Goal: Task Accomplishment & Management: Manage account settings

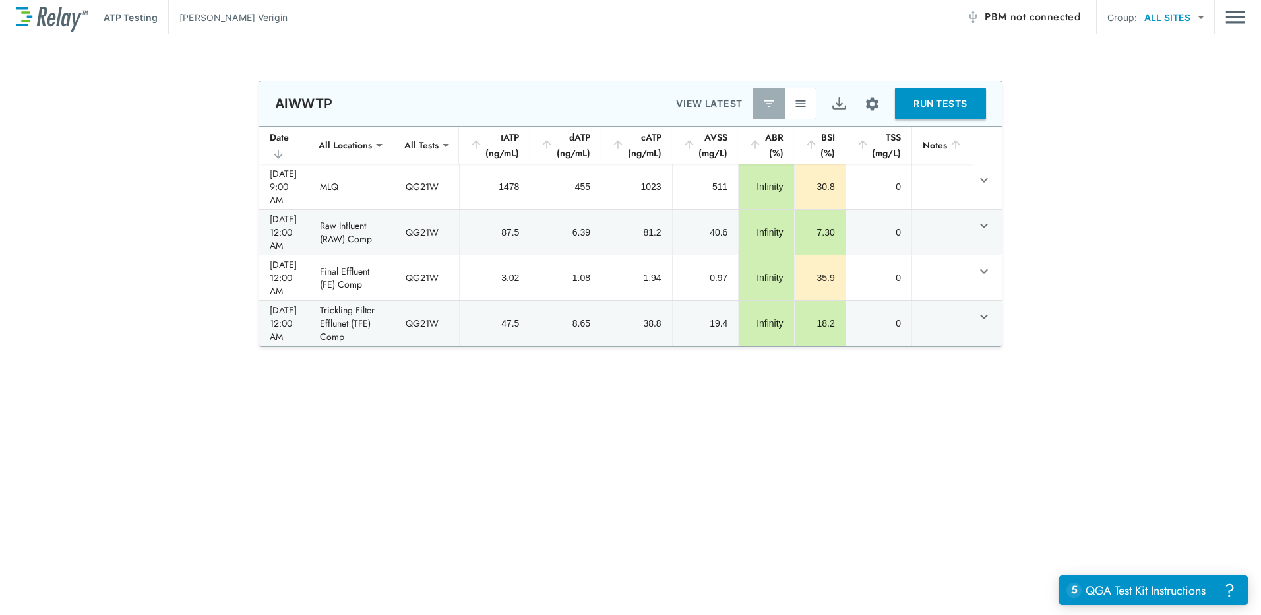
click at [285, 148] on icon "sticky table" at bounding box center [278, 154] width 13 height 13
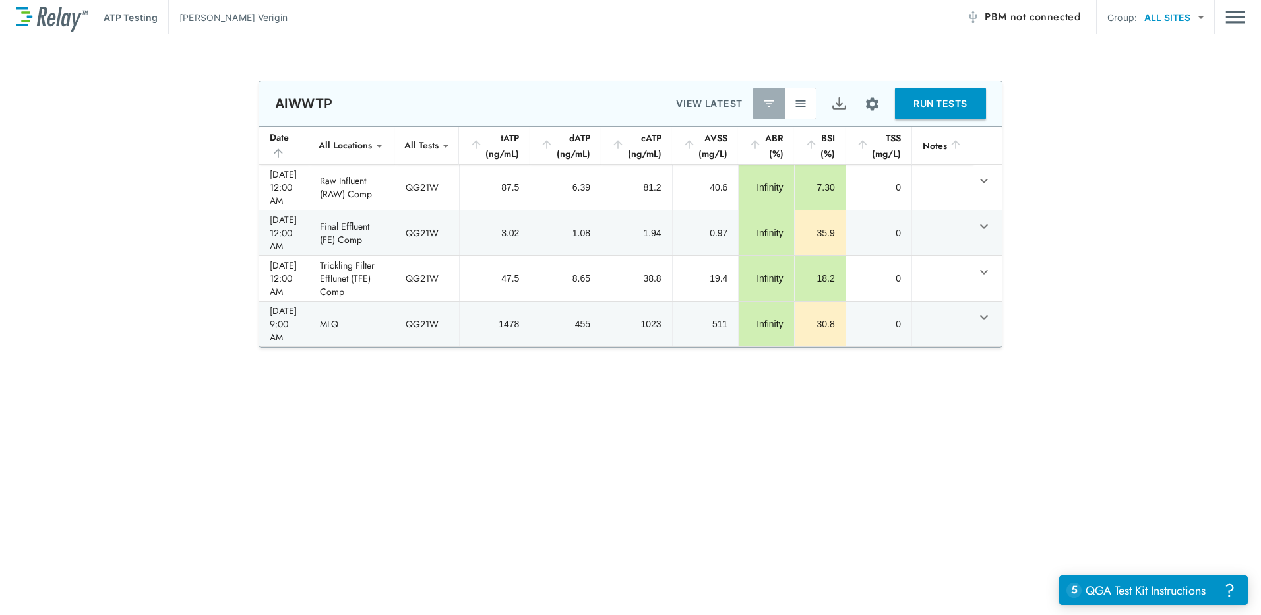
click at [285, 146] on icon "sticky table" at bounding box center [278, 152] width 13 height 13
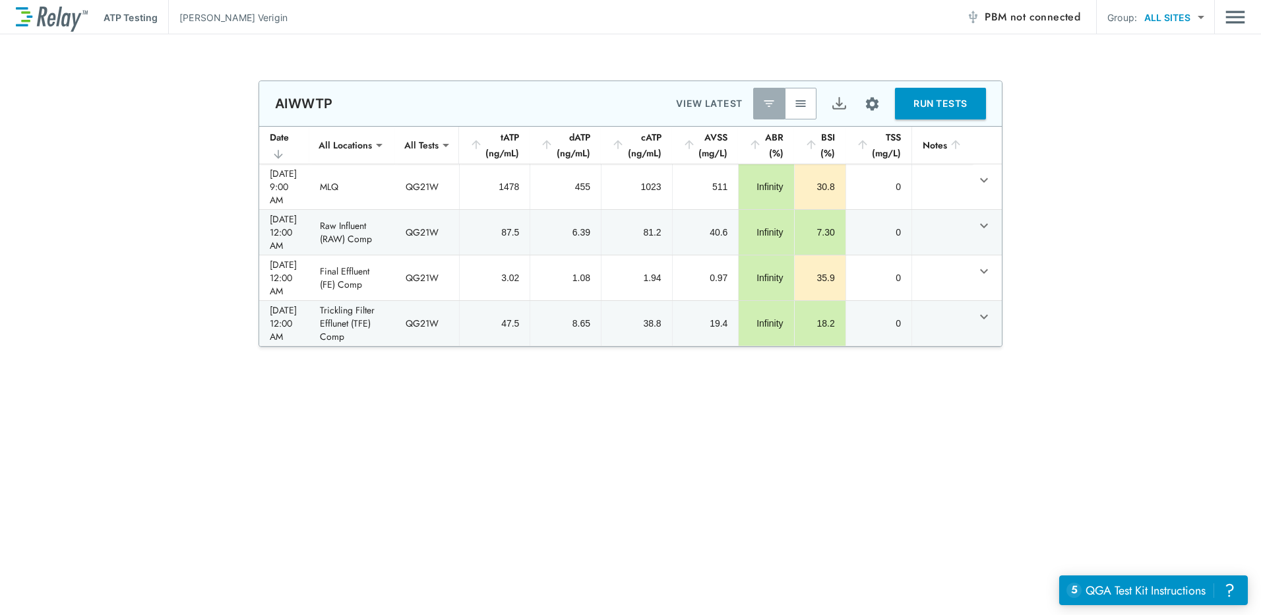
click at [1137, 228] on div "**********" at bounding box center [630, 213] width 1261 height 266
click at [1238, 17] on img "Main menu" at bounding box center [1236, 17] width 20 height 25
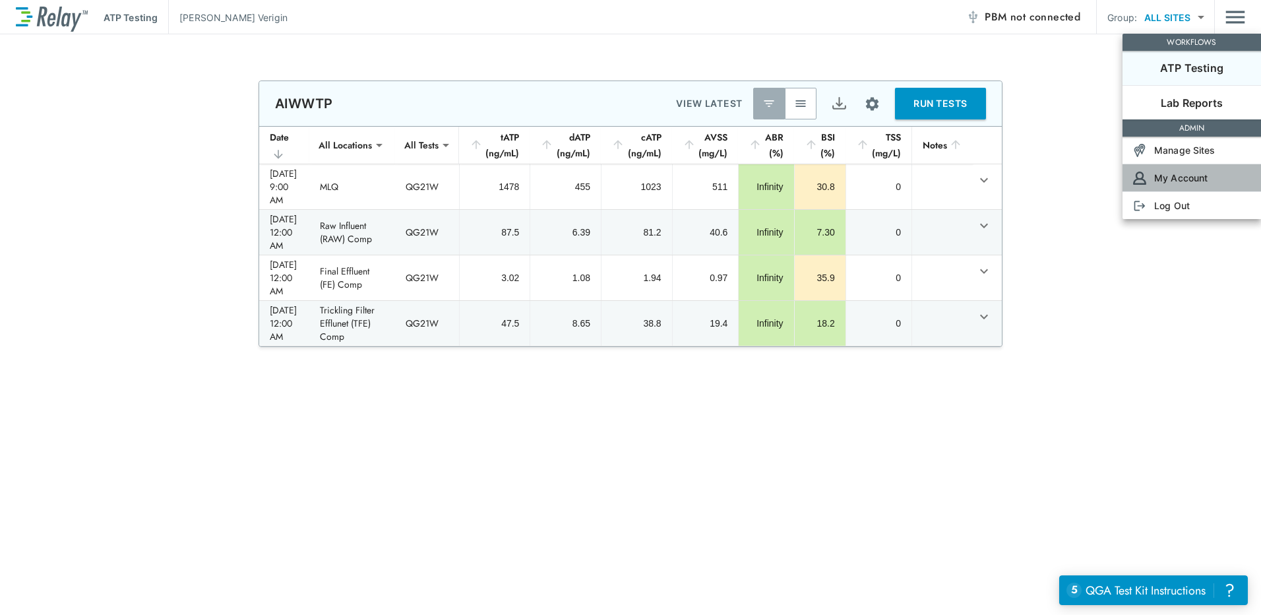
click at [1185, 182] on p "My Account" at bounding box center [1180, 178] width 53 height 14
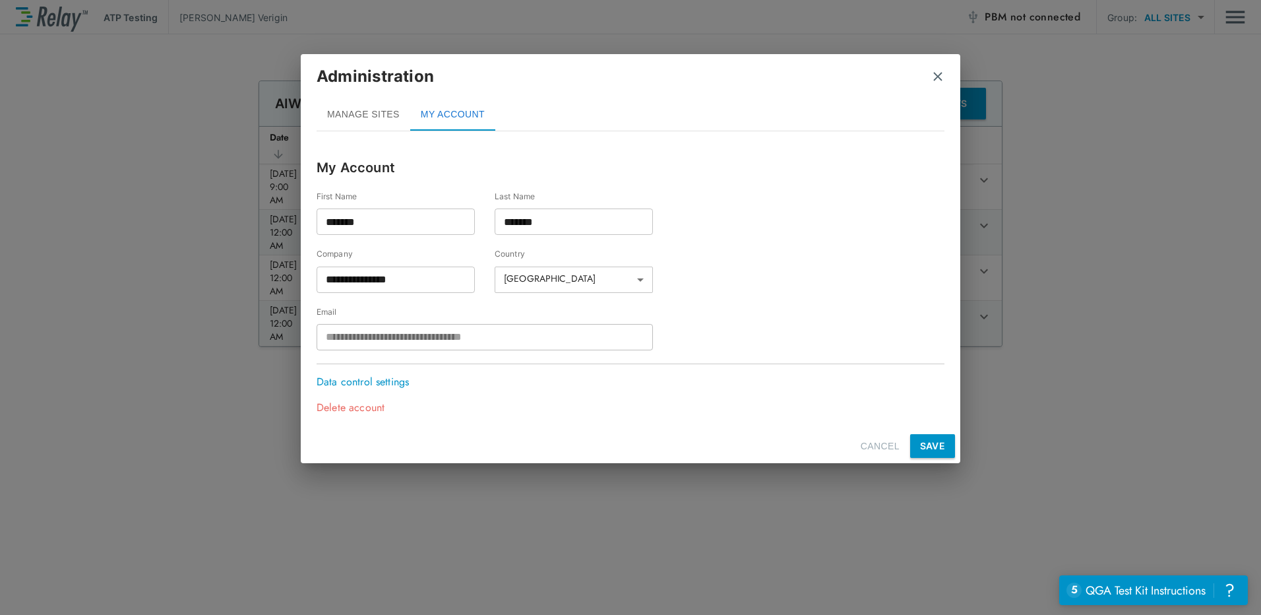
click at [889, 449] on button "CANCEL" at bounding box center [880, 446] width 49 height 24
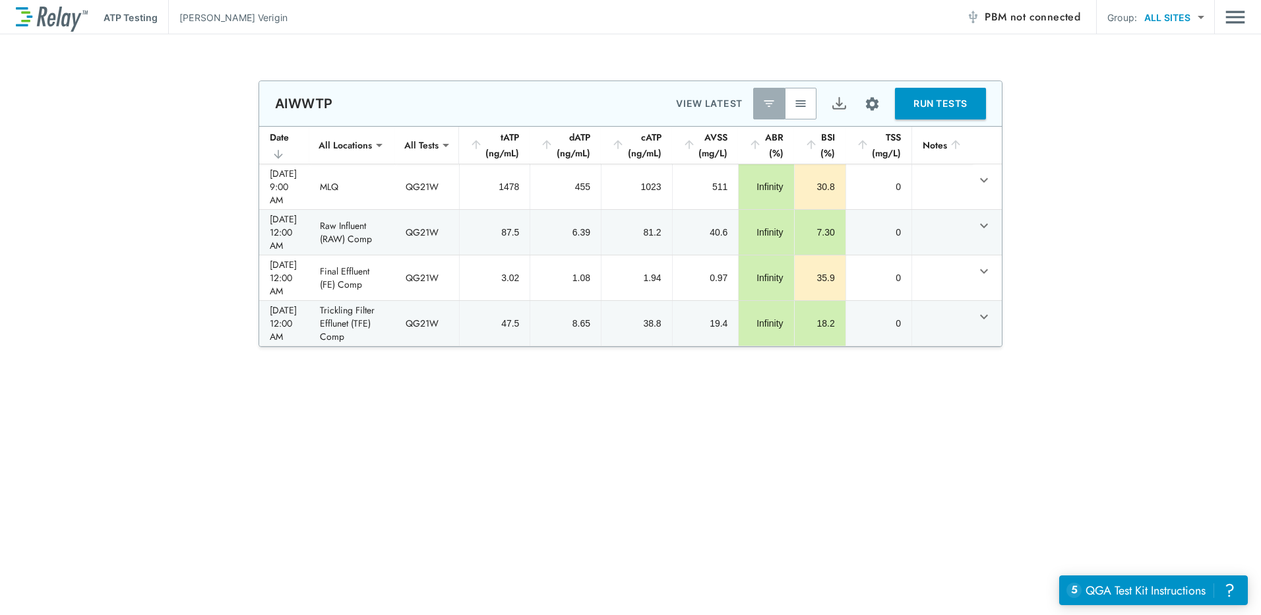
click at [1230, 16] on img "Main menu" at bounding box center [1236, 17] width 20 height 25
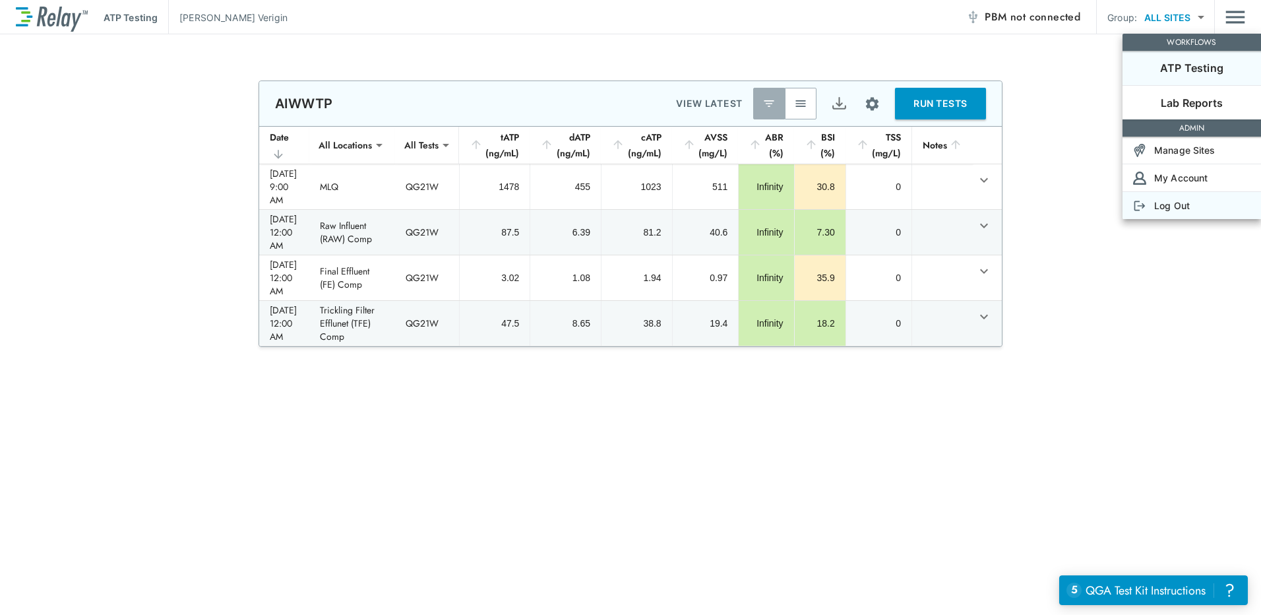
click at [1185, 208] on p "Log Out" at bounding box center [1172, 206] width 36 height 14
